Goal: Task Accomplishment & Management: Use online tool/utility

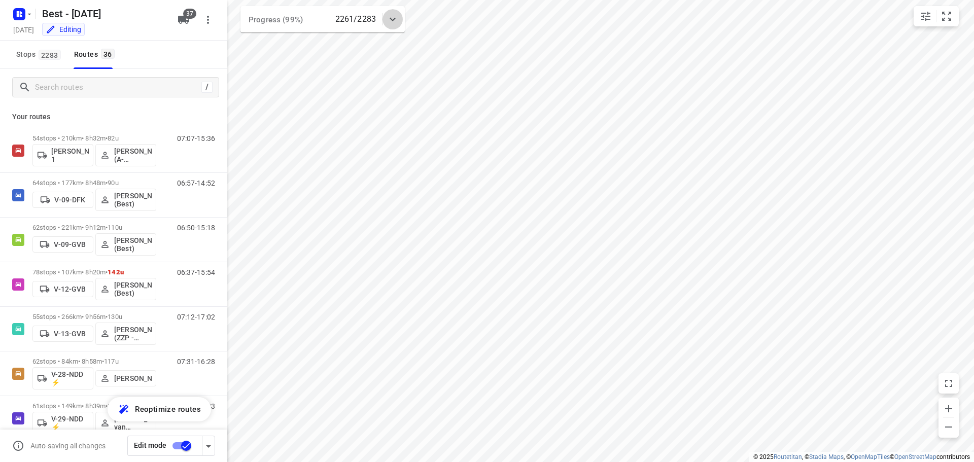
click at [392, 20] on icon at bounding box center [393, 20] width 6 height 4
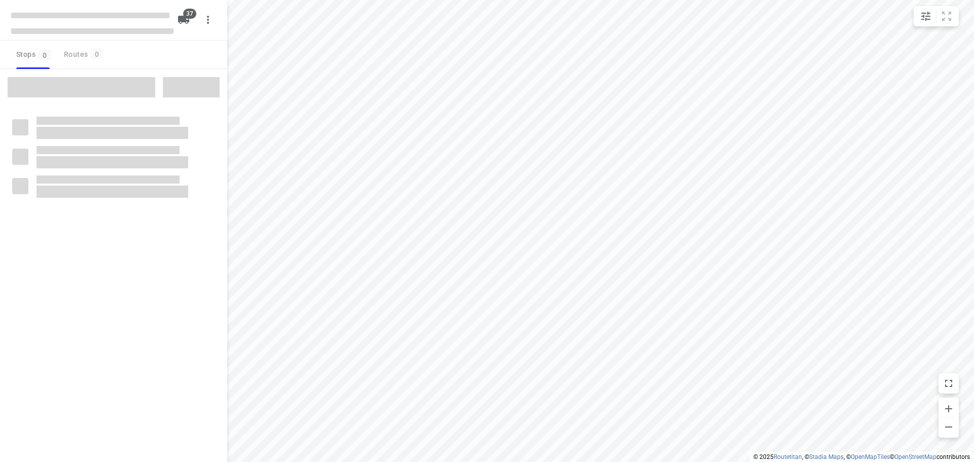
checkbox input "true"
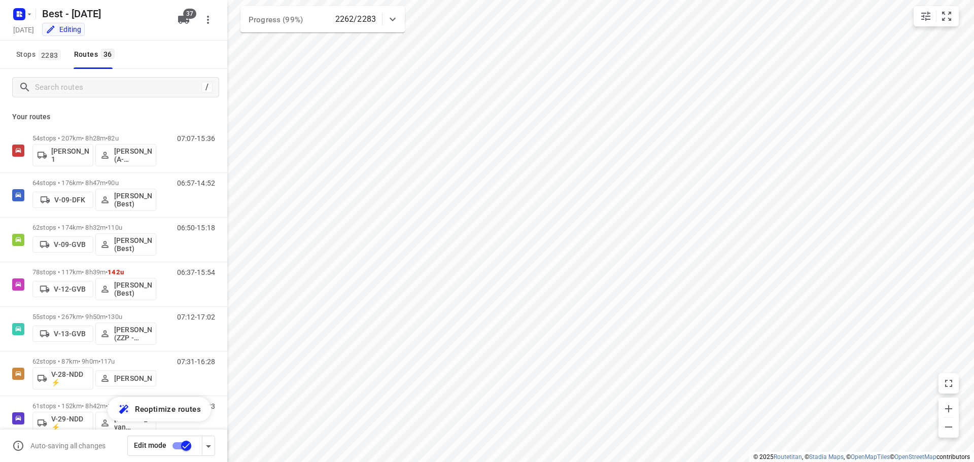
click at [386, 26] on div at bounding box center [392, 19] width 20 height 20
click at [394, 20] on icon at bounding box center [393, 23] width 12 height 12
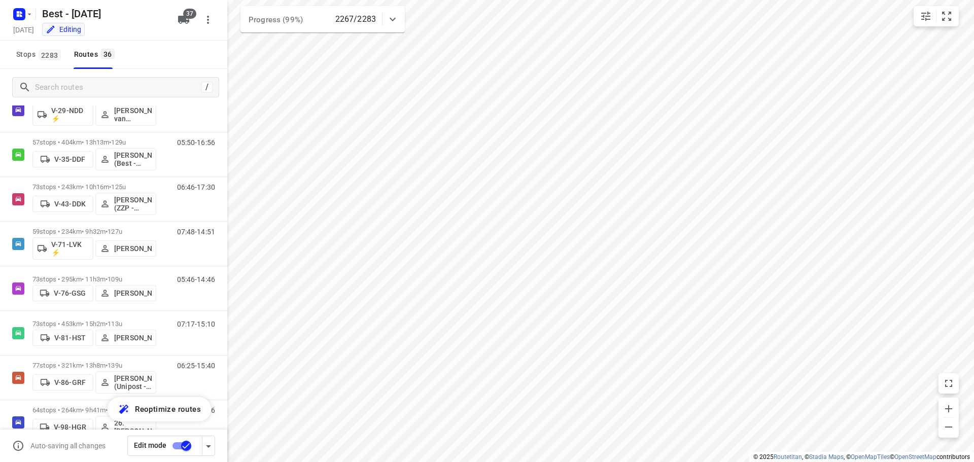
scroll to position [301, 0]
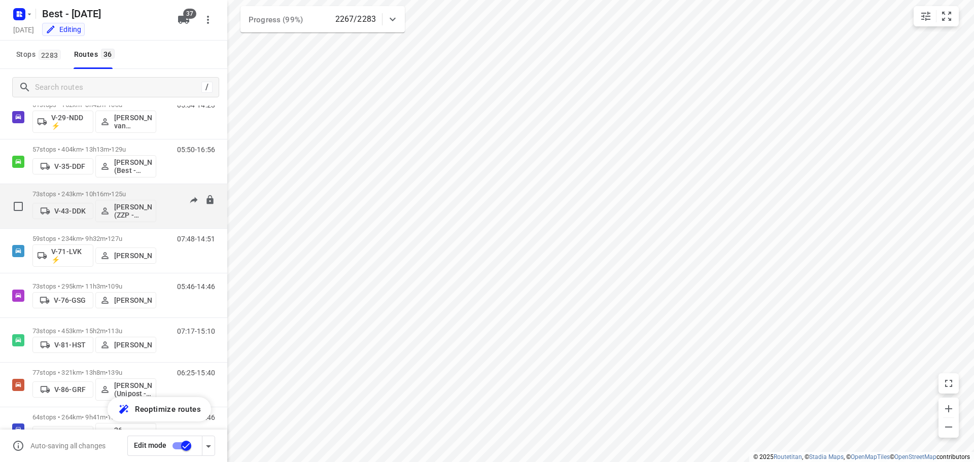
click at [89, 188] on div "73 stops • 243km • 10h16m • 125u V-43-DDK Jesse Hokkelman (ZZP - Best)" at bounding box center [94, 206] width 124 height 42
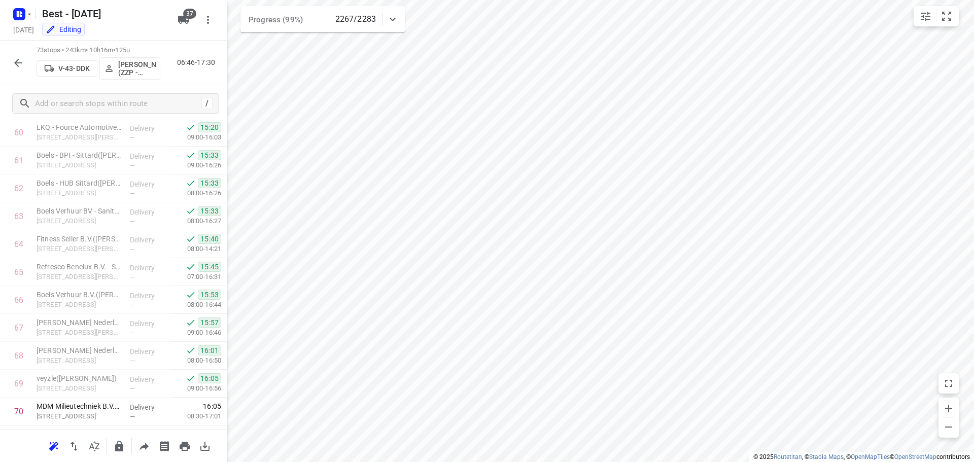
scroll to position [1807, 0]
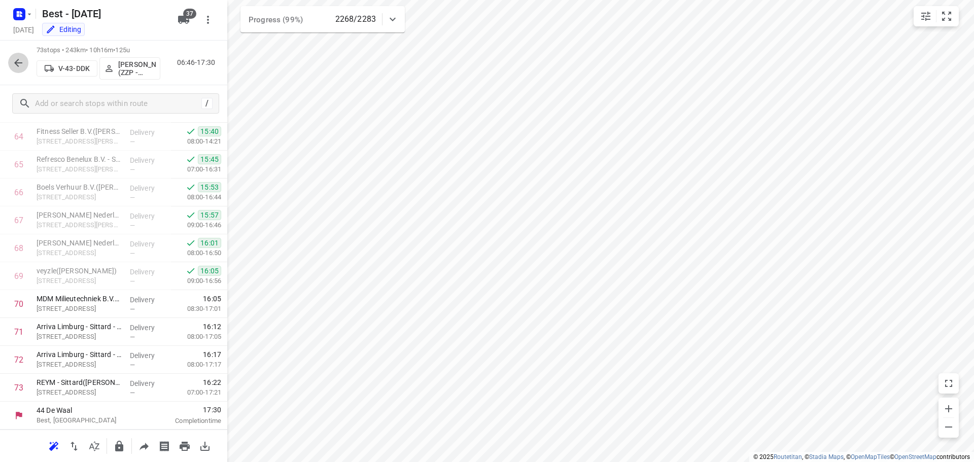
click at [13, 62] on icon "button" at bounding box center [18, 63] width 12 height 12
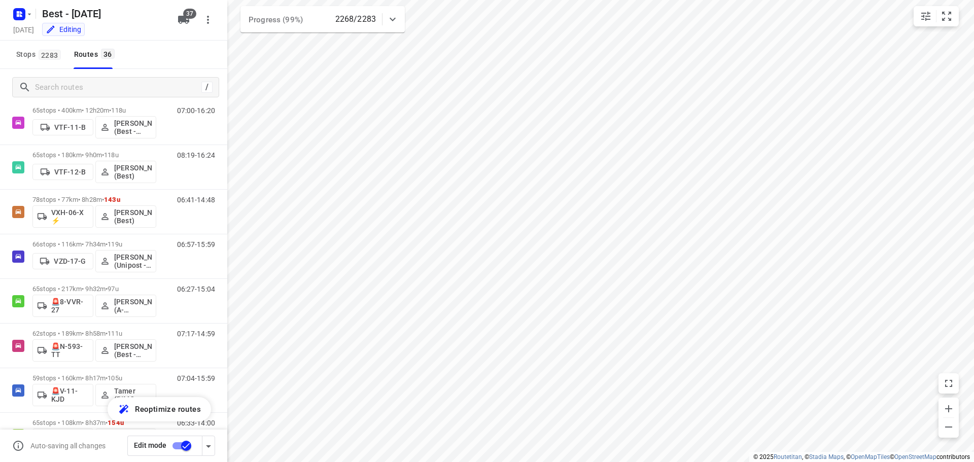
scroll to position [1005, 0]
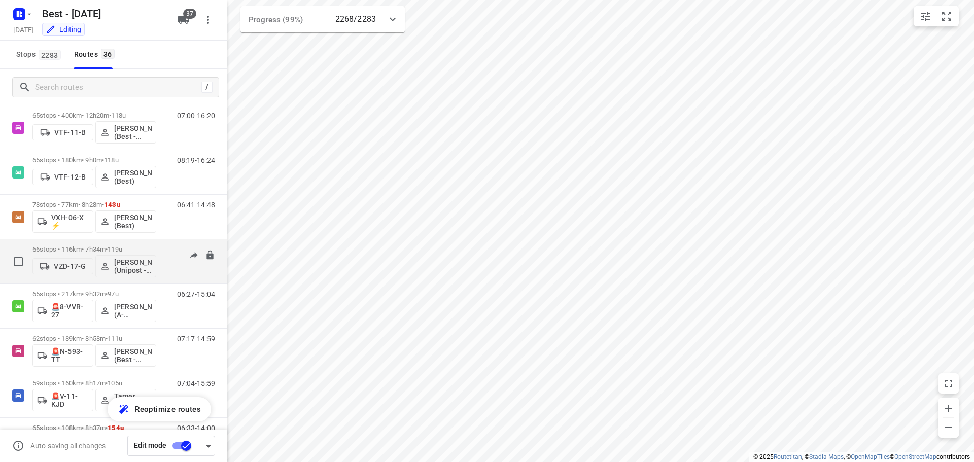
click at [101, 244] on div "66 stops • 116km • 7h34m • 119u VZD-17-G Wassil (Unipost - ZZP - Best)" at bounding box center [94, 261] width 124 height 42
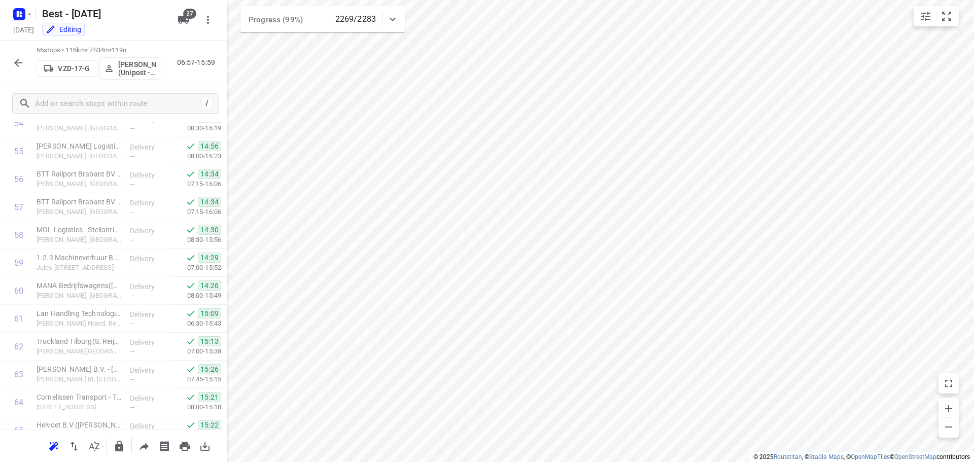
scroll to position [1612, 0]
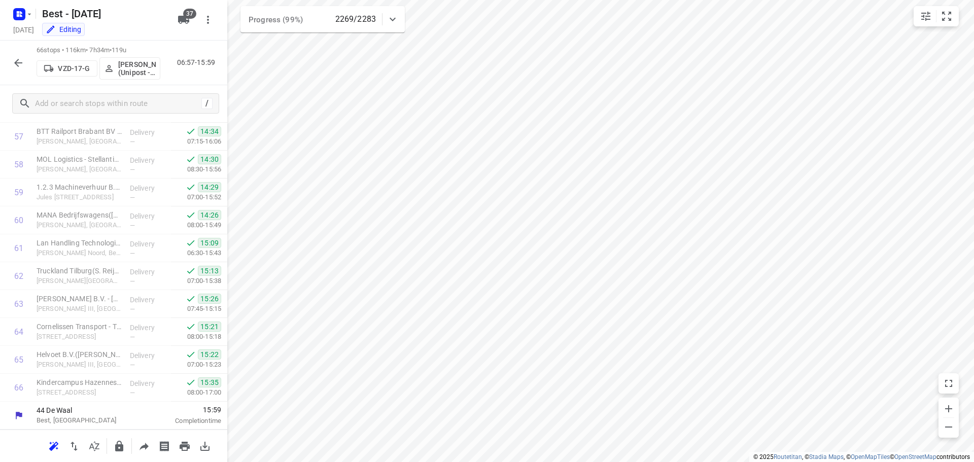
click at [12, 53] on div at bounding box center [18, 63] width 20 height 20
click at [22, 63] on icon "button" at bounding box center [18, 63] width 8 height 8
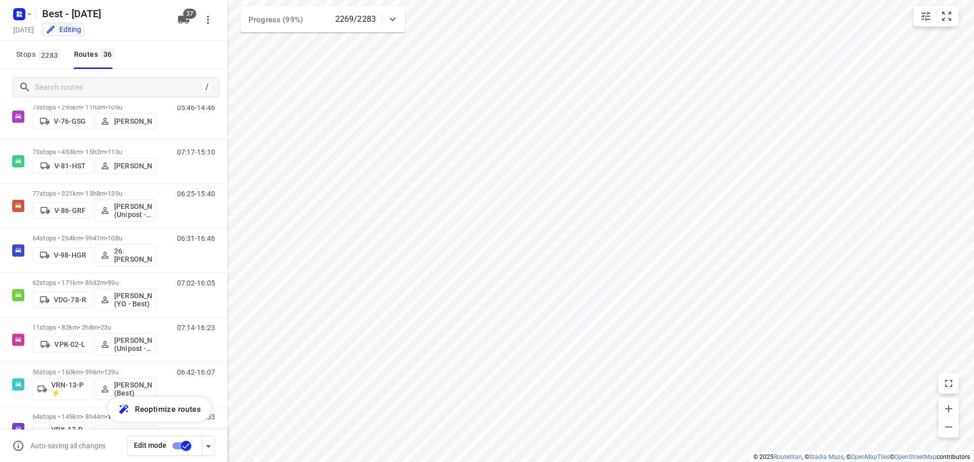
scroll to position [489, 0]
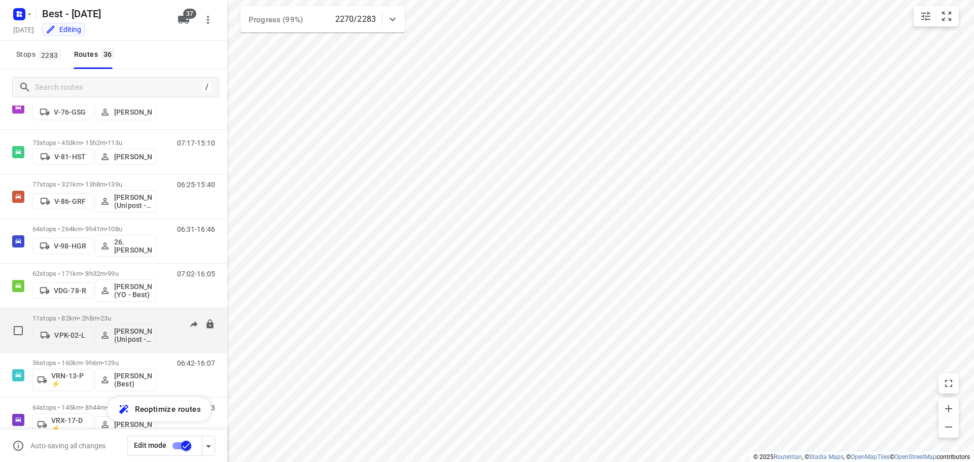
click at [71, 320] on p "11 stops • 82km • 2h8m • 23u" at bounding box center [94, 318] width 124 height 8
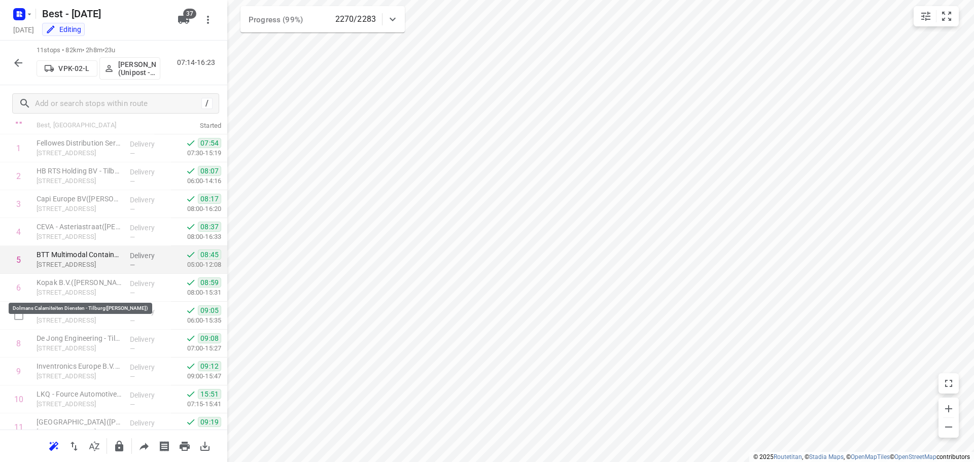
scroll to position [78, 0]
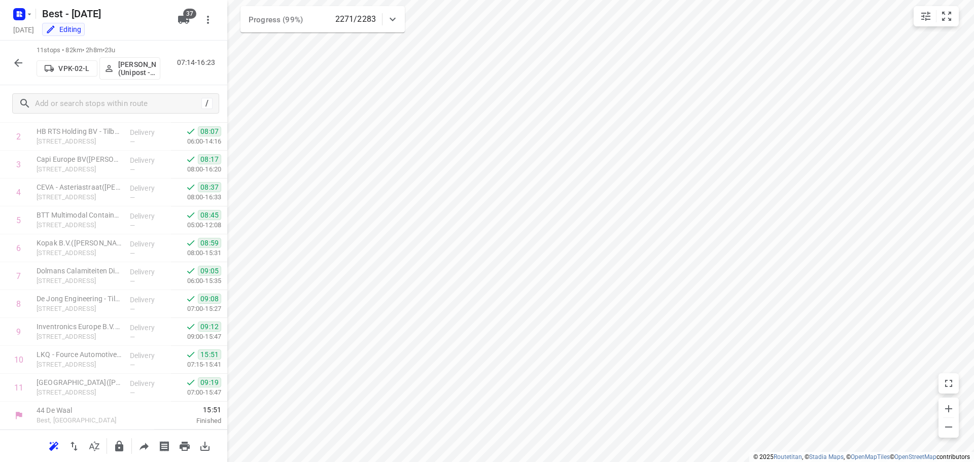
click at [15, 63] on icon "button" at bounding box center [18, 63] width 8 height 8
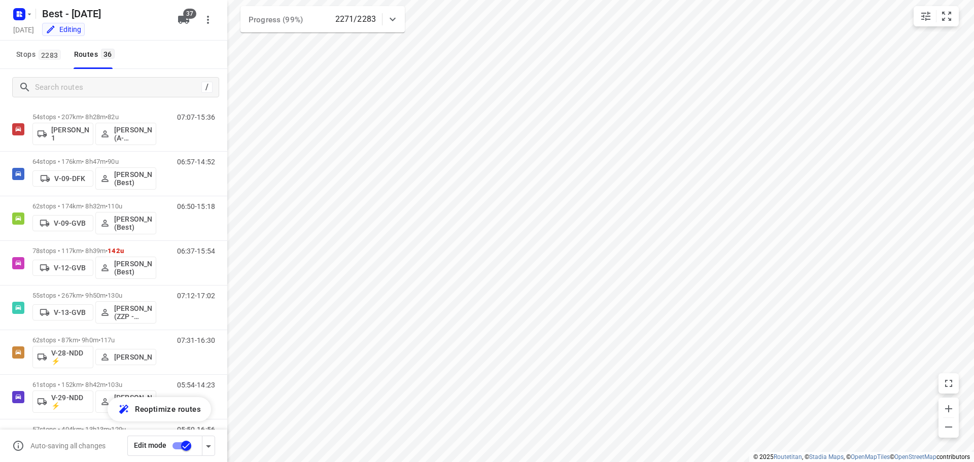
scroll to position [0, 0]
